Goal: Check status: Check status

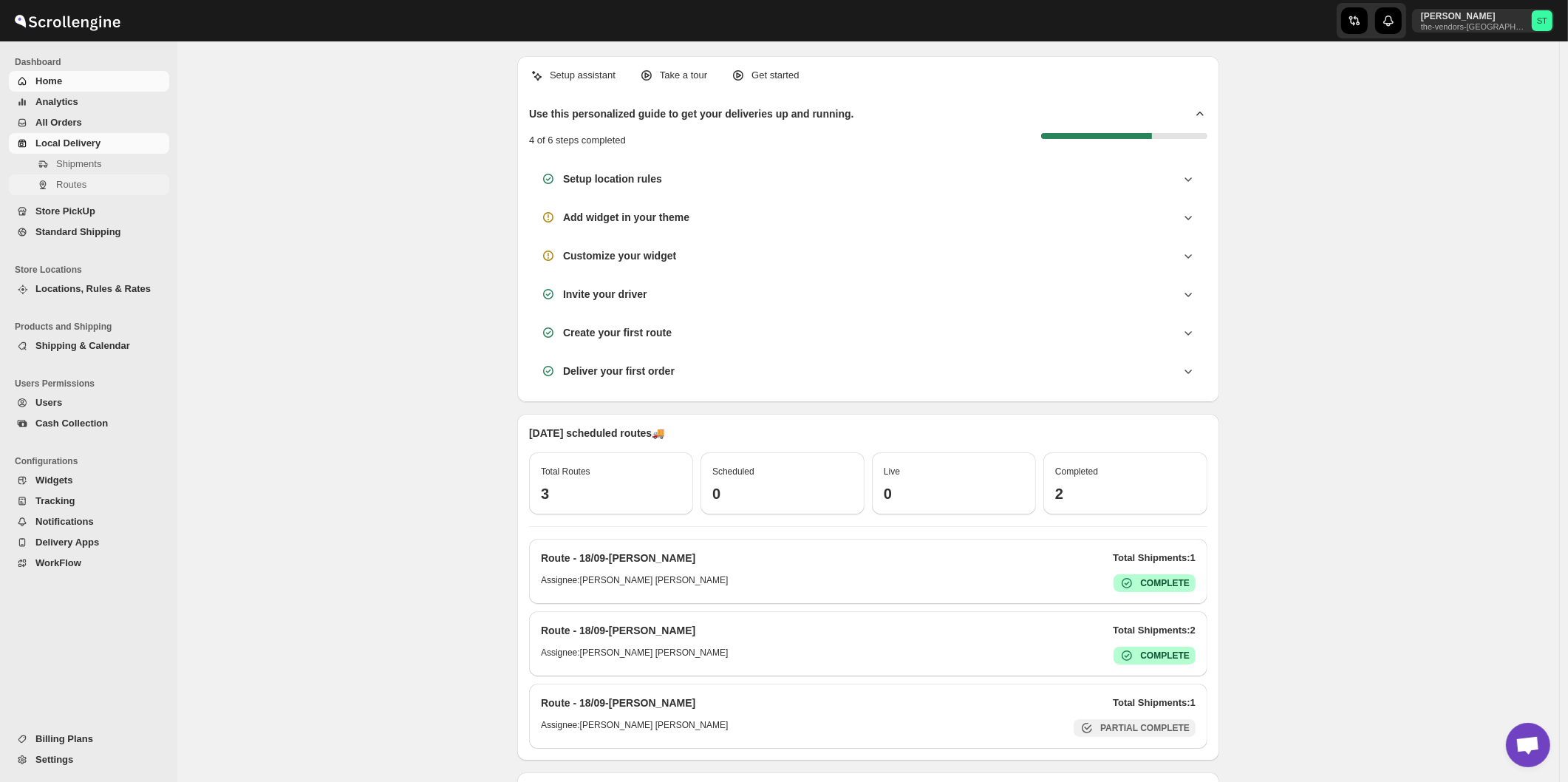
click at [66, 186] on span "Routes" at bounding box center [71, 184] width 30 height 11
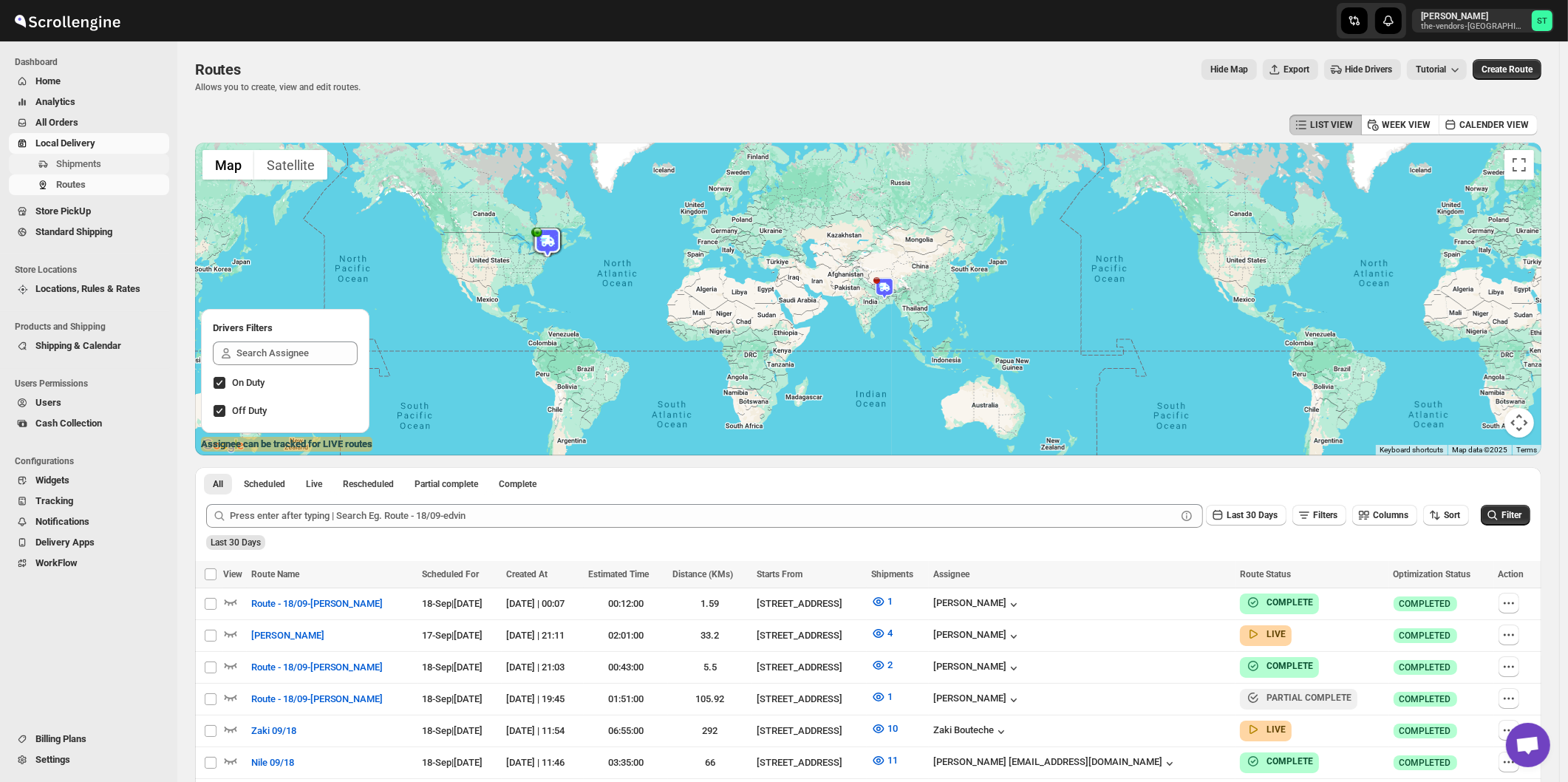
click at [77, 169] on span "Shipments" at bounding box center [78, 164] width 45 height 11
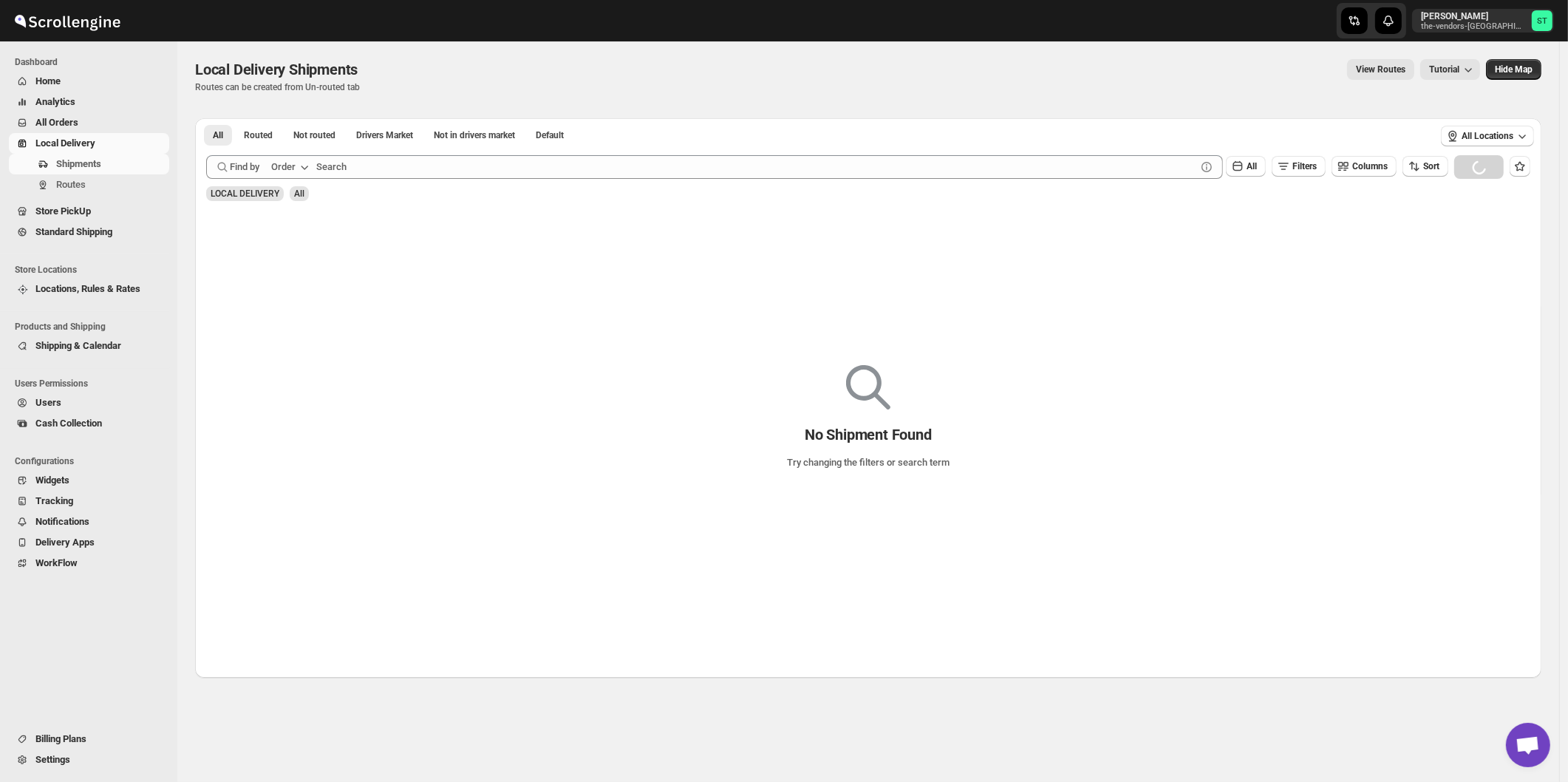
click at [301, 167] on icon "button" at bounding box center [304, 167] width 15 height 15
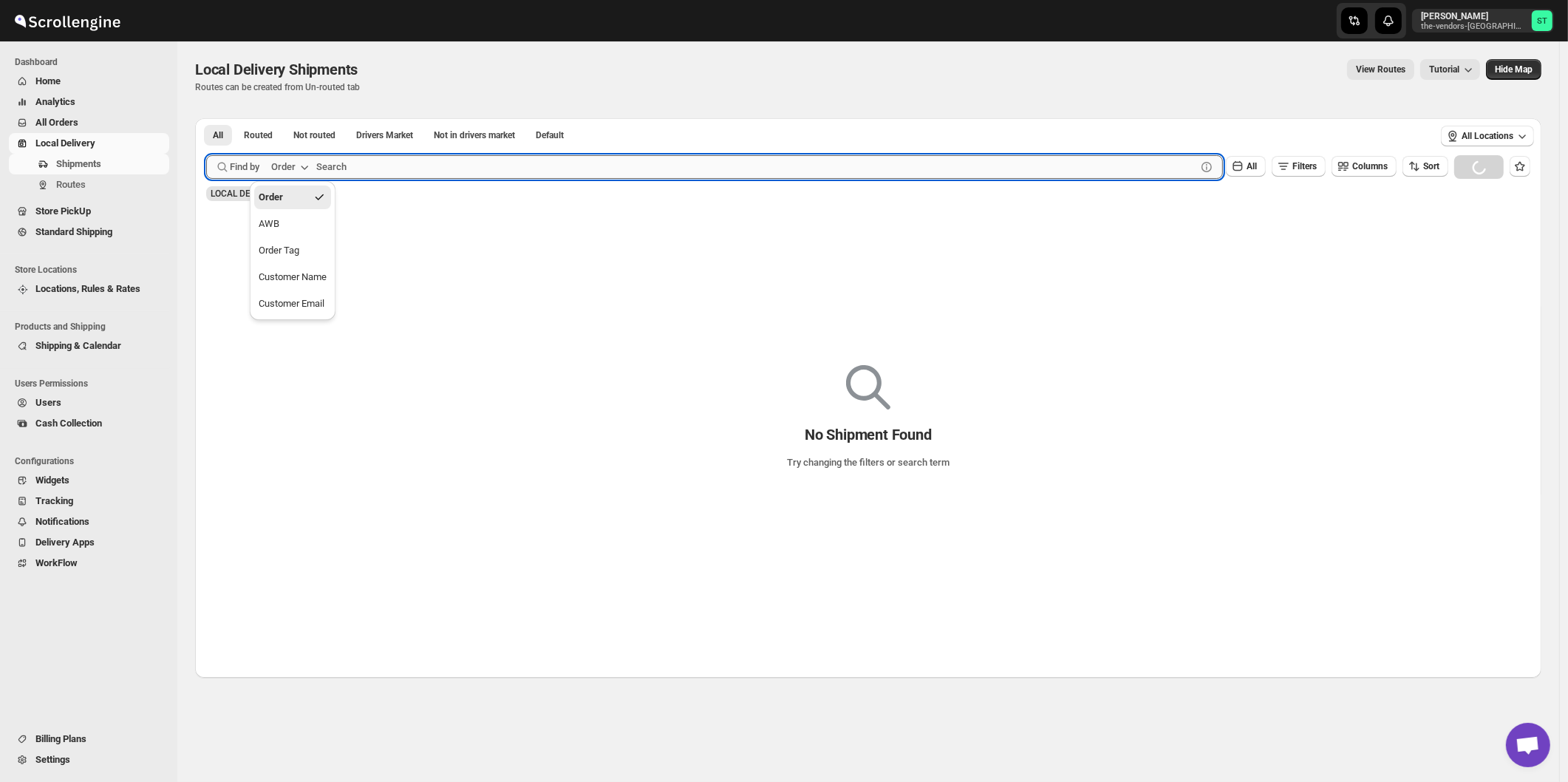
click at [397, 164] on input "text" at bounding box center [756, 167] width 880 height 24
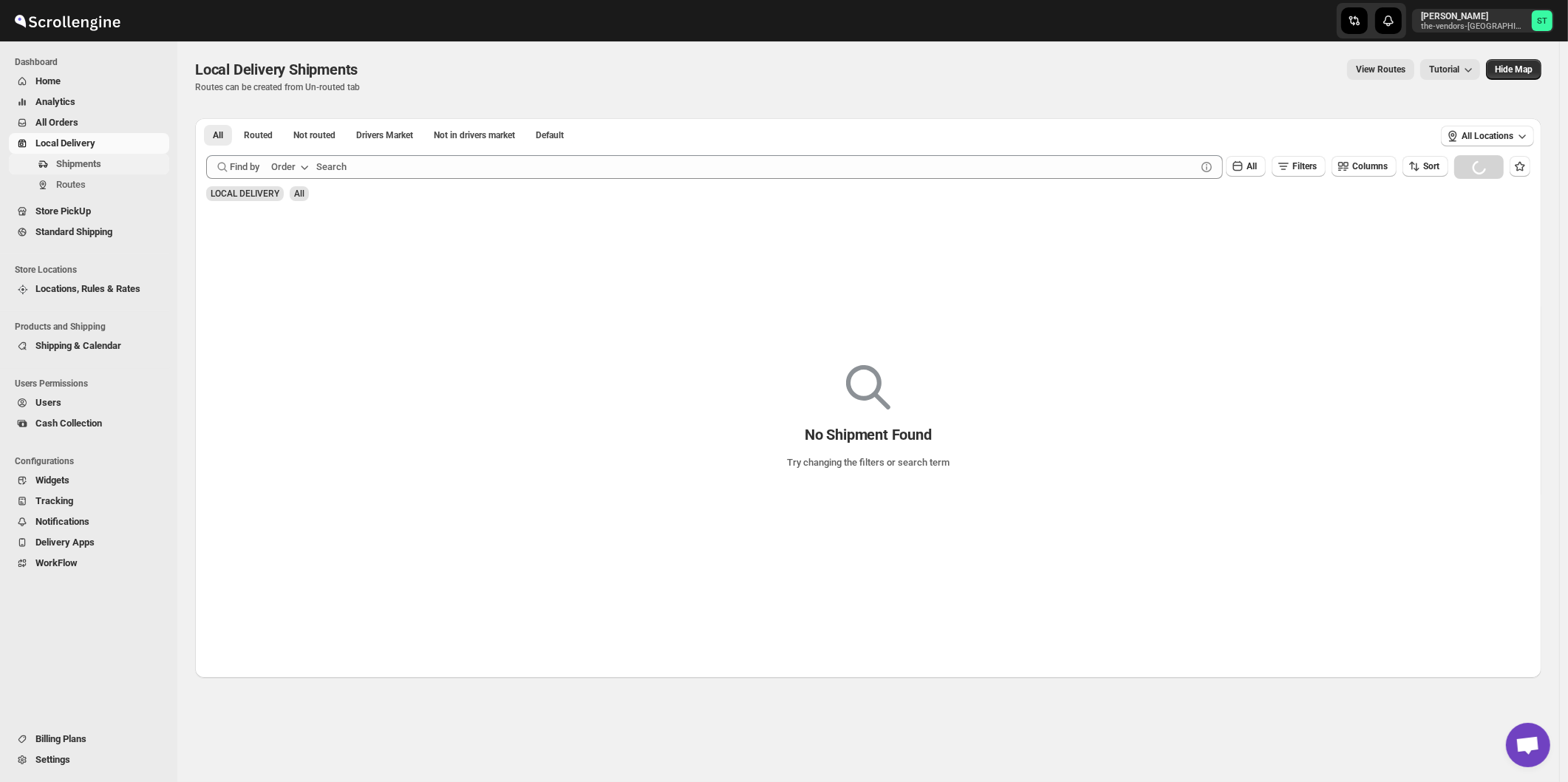
click at [72, 162] on span "Shipments" at bounding box center [78, 164] width 45 height 11
click at [289, 165] on div "Order" at bounding box center [283, 167] width 24 height 15
click at [306, 274] on div "Customer Name" at bounding box center [292, 277] width 68 height 15
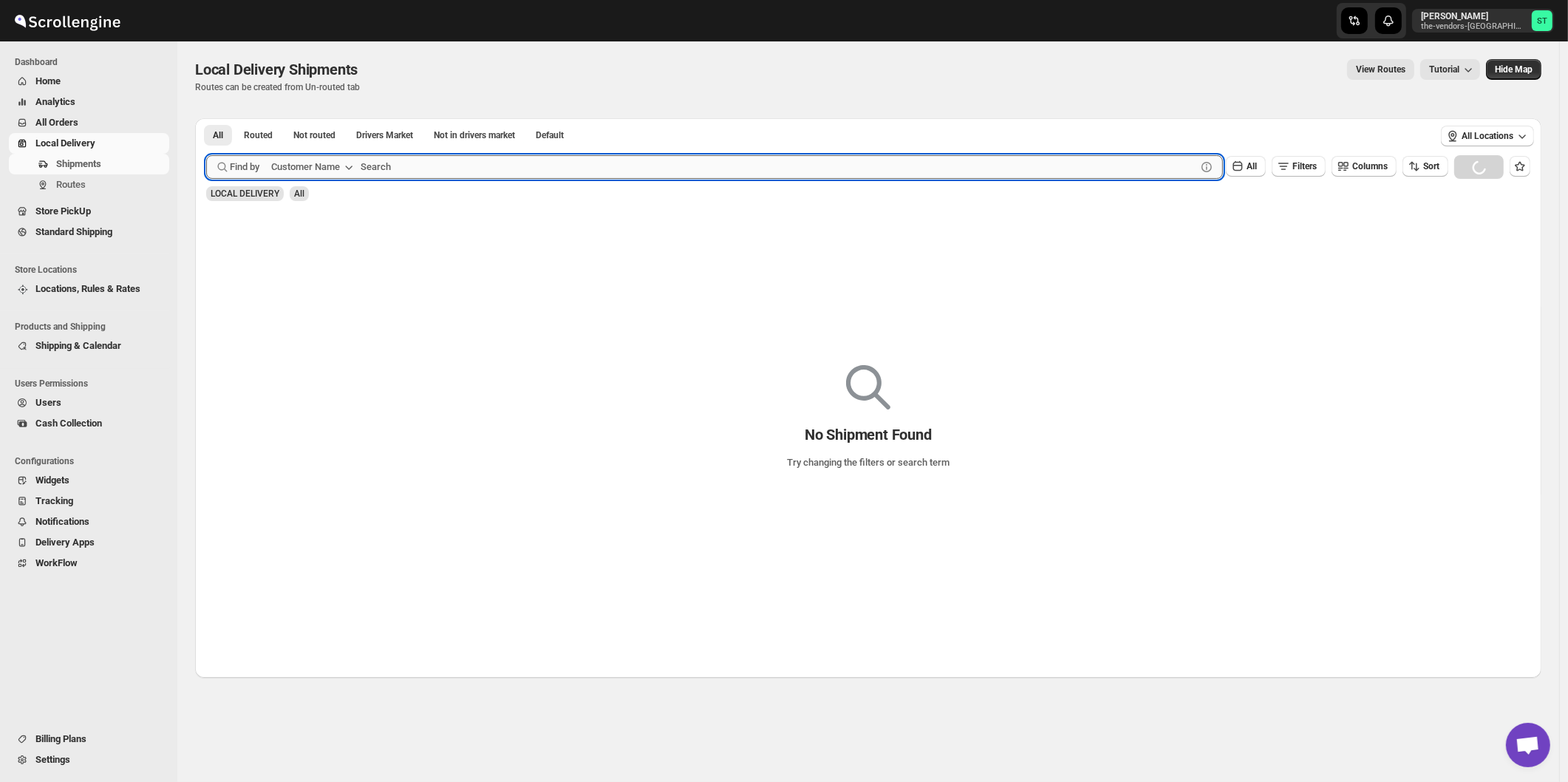
click at [423, 161] on input "text" at bounding box center [778, 167] width 836 height 24
paste input "PowerShine Lighting"
type input "PowerShine Lighting"
click at [206, 118] on button "Submit" at bounding box center [227, 126] width 42 height 16
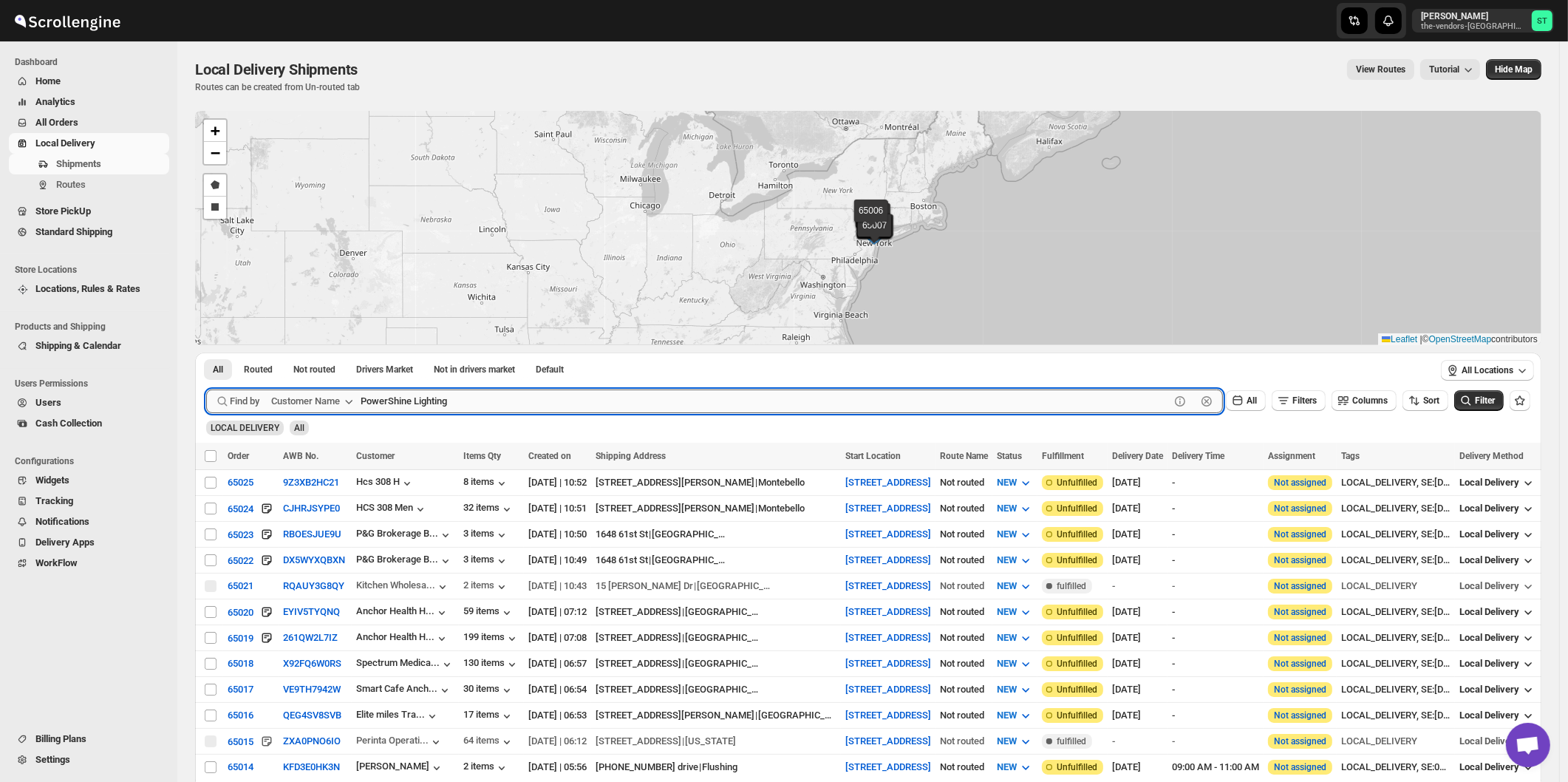
click at [481, 400] on input "PowerShine Lighting" at bounding box center [765, 401] width 809 height 24
click at [206, 352] on button "Submit" at bounding box center [227, 360] width 42 height 16
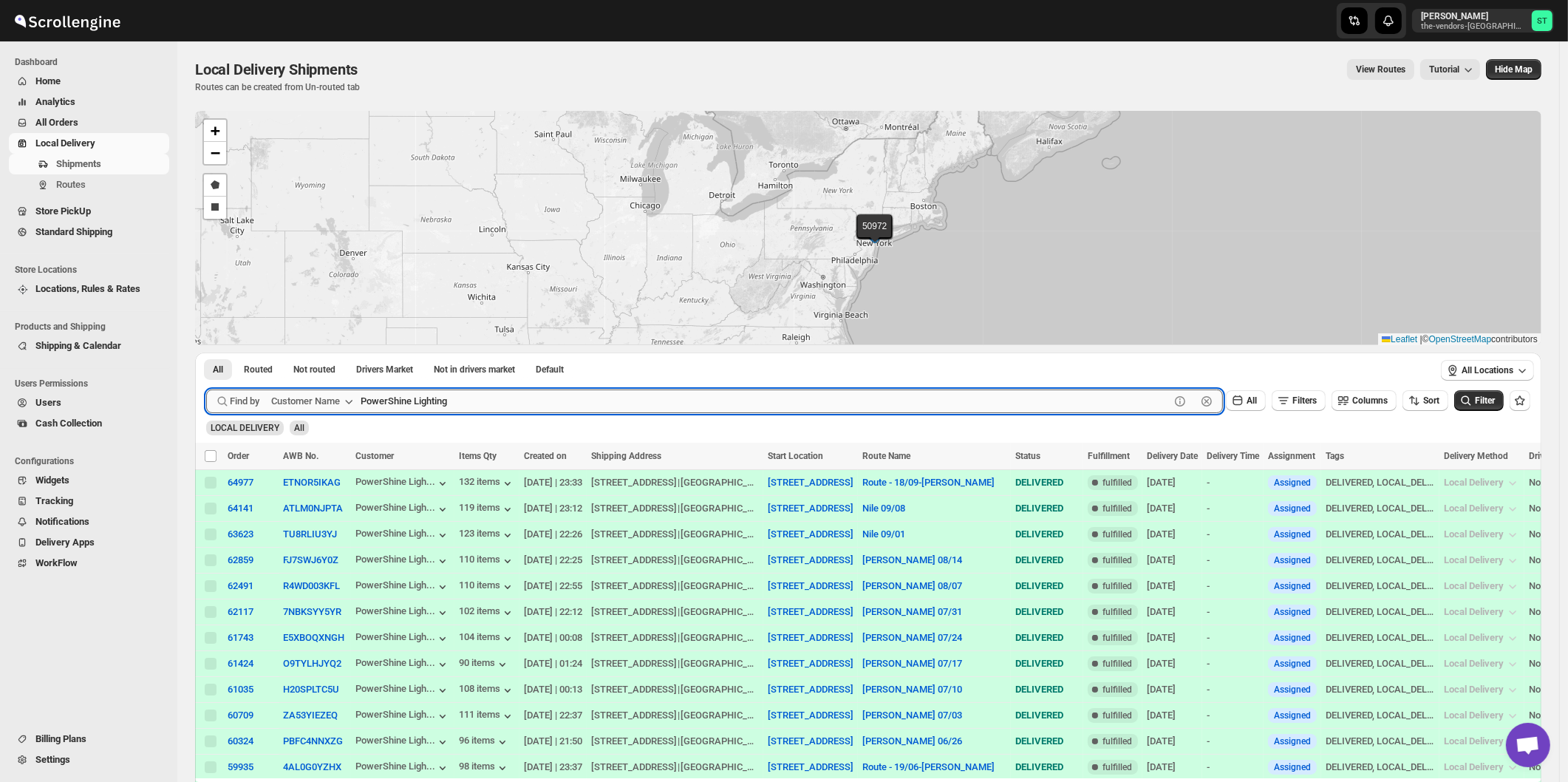
click at [206, 352] on button "Submit" at bounding box center [227, 360] width 42 height 16
